Goal: Navigation & Orientation: Find specific page/section

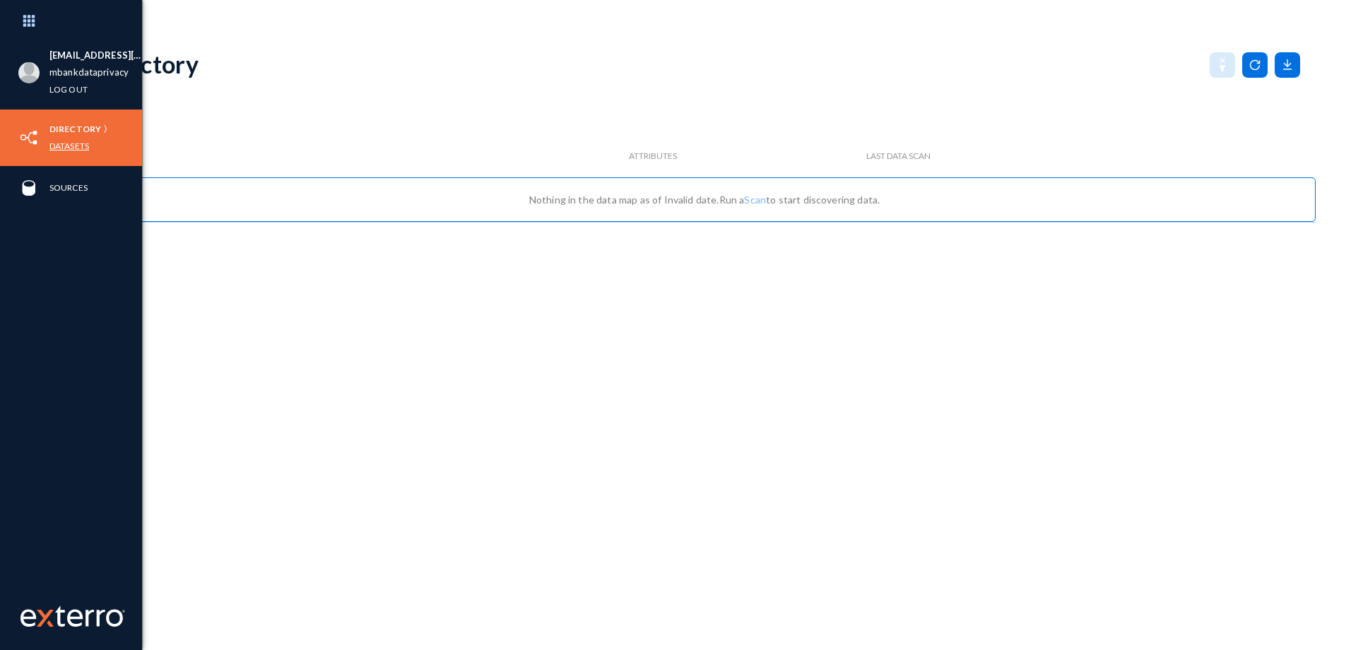
click at [61, 148] on link "Datasets" at bounding box center [69, 146] width 40 height 16
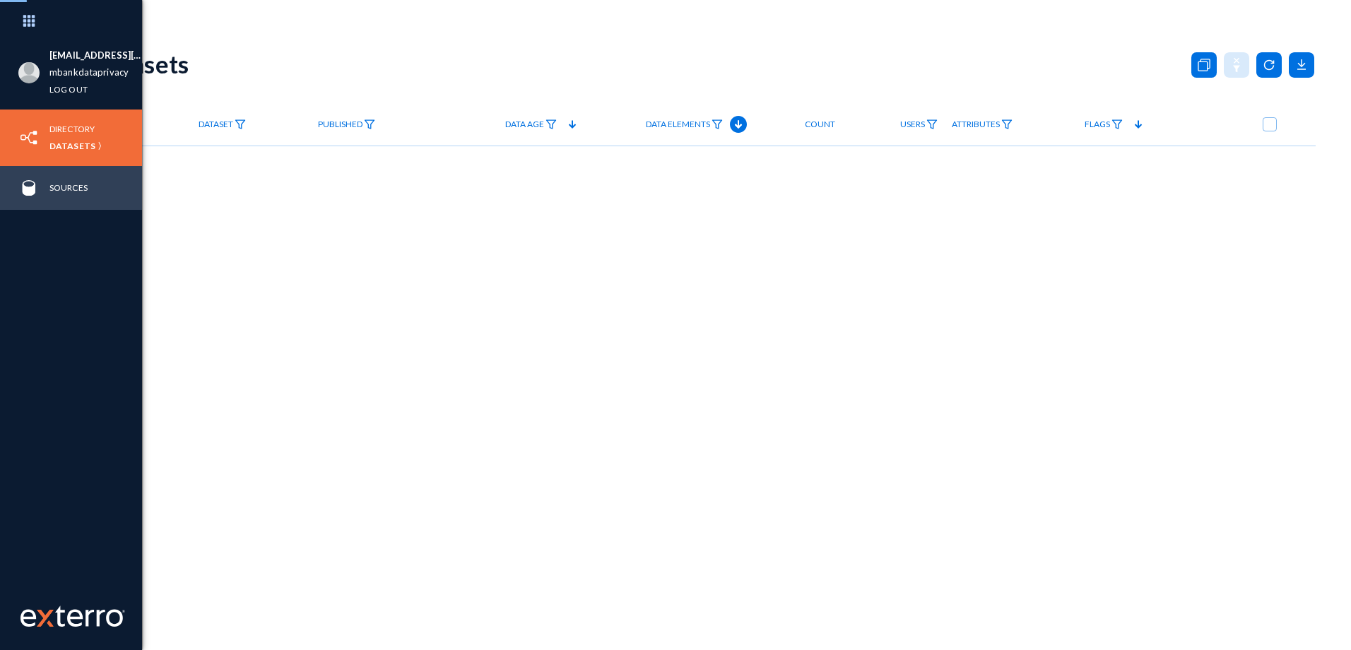
checkbox input "true"
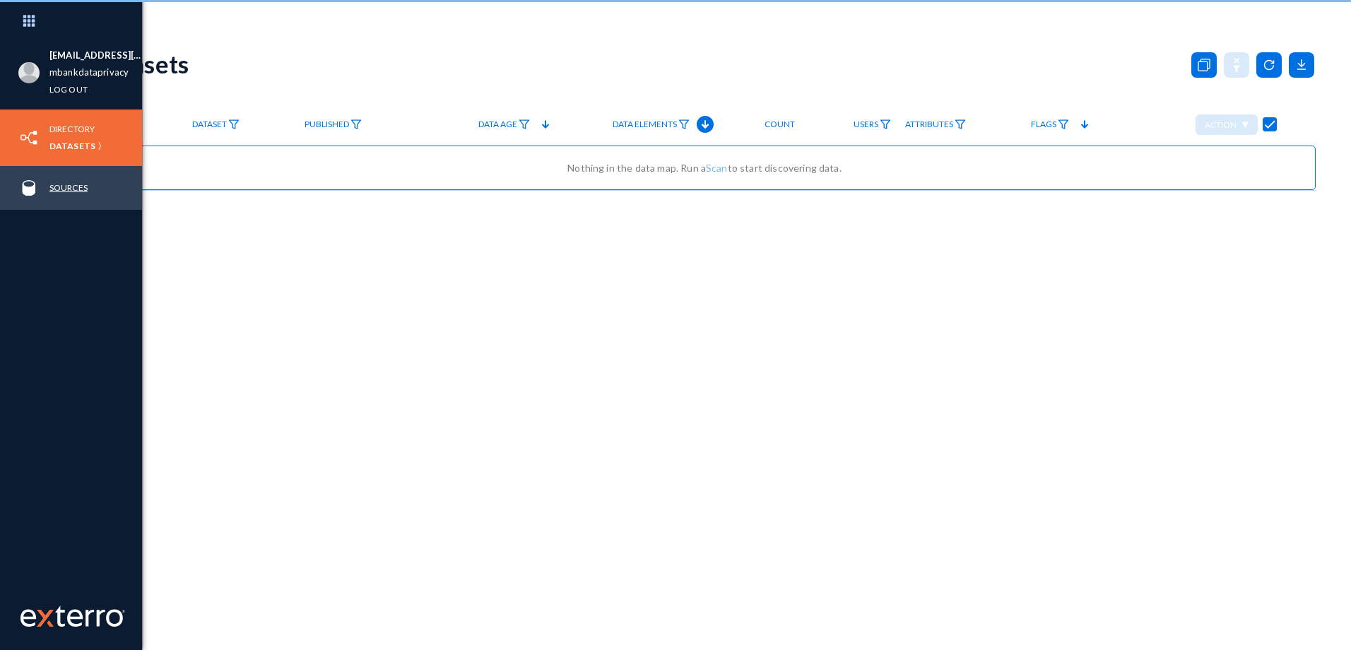
click at [65, 180] on link "Sources" at bounding box center [68, 187] width 38 height 16
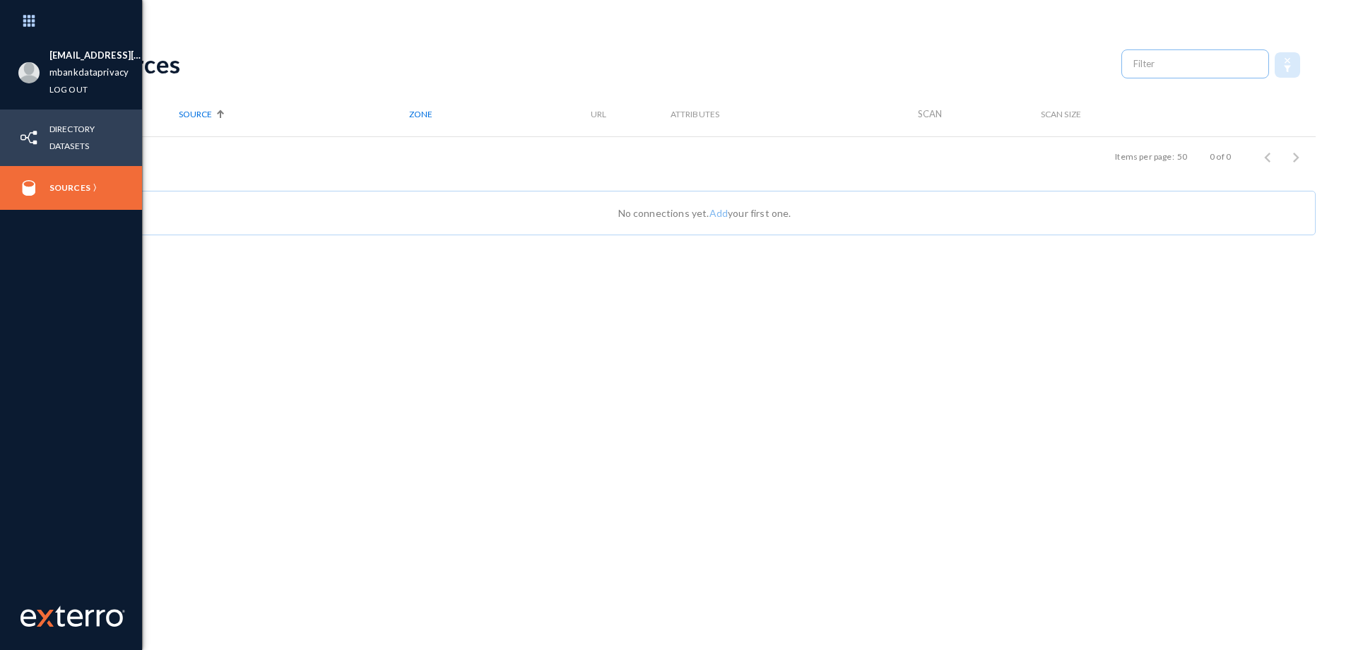
click at [47, 136] on div "Directory Datasets" at bounding box center [71, 137] width 142 height 57
click at [54, 125] on link "Directory" at bounding box center [71, 129] width 45 height 16
